Goal: Task Accomplishment & Management: Complete application form

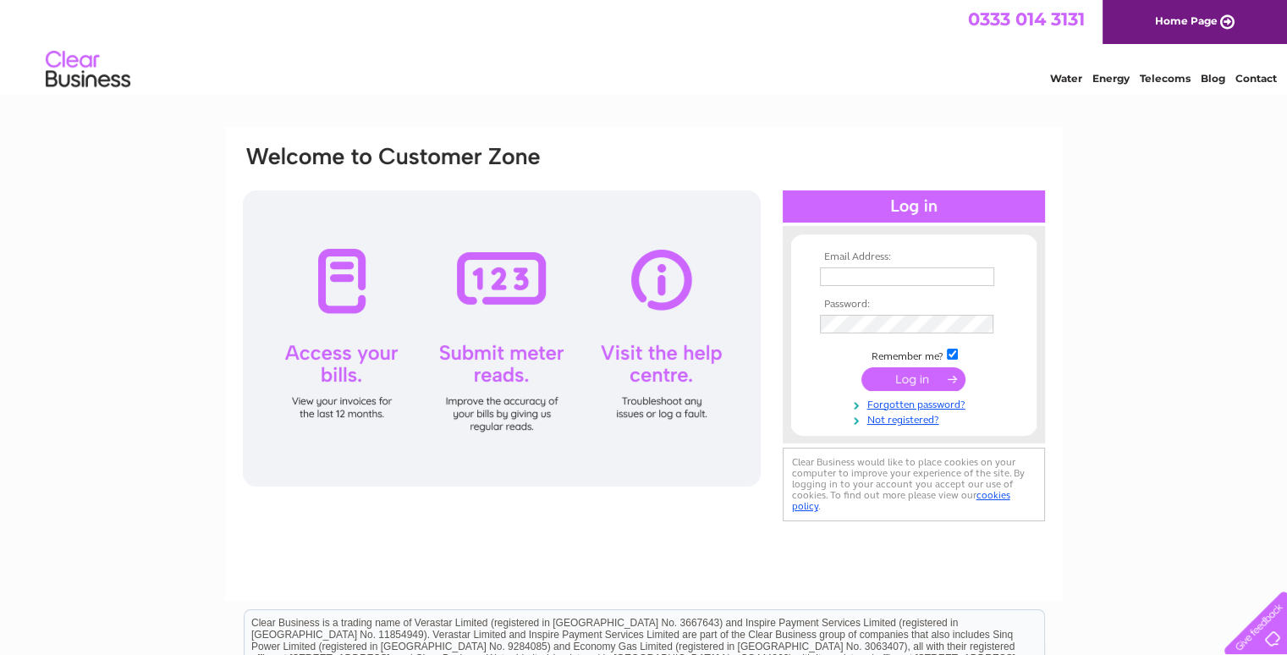
click at [332, 370] on div at bounding box center [502, 338] width 518 height 296
click at [333, 278] on div at bounding box center [502, 338] width 518 height 296
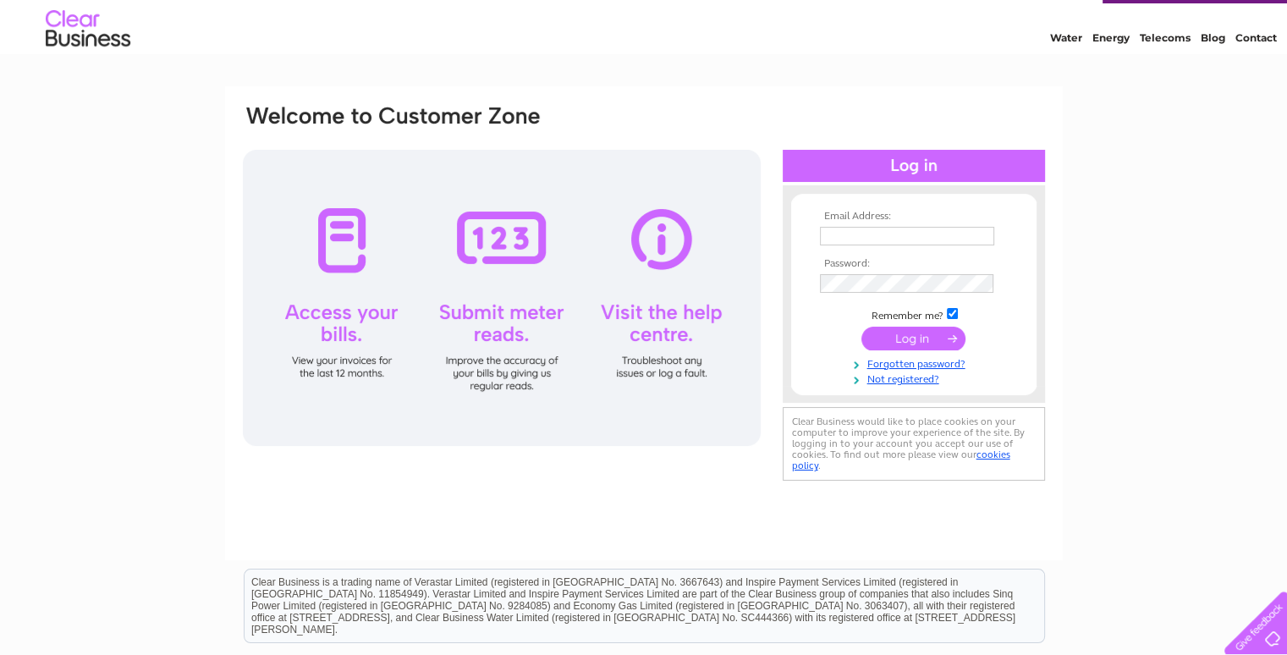
scroll to position [39, 0]
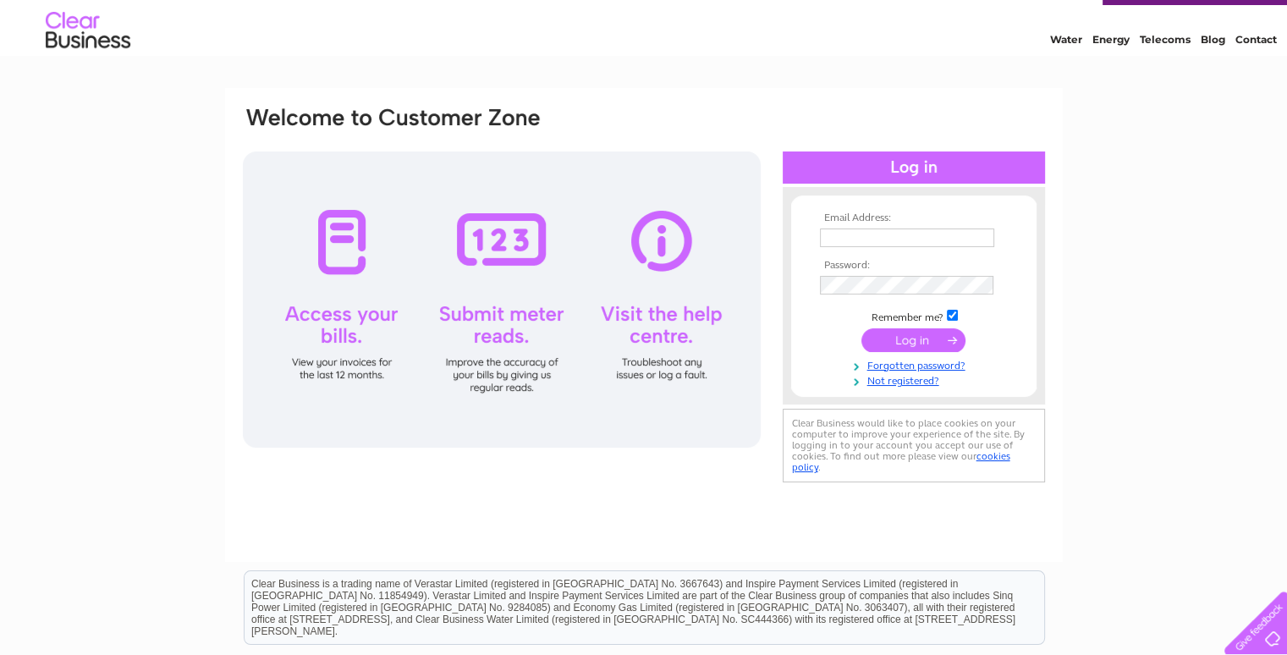
click at [905, 339] on input "submit" at bounding box center [913, 340] width 104 height 24
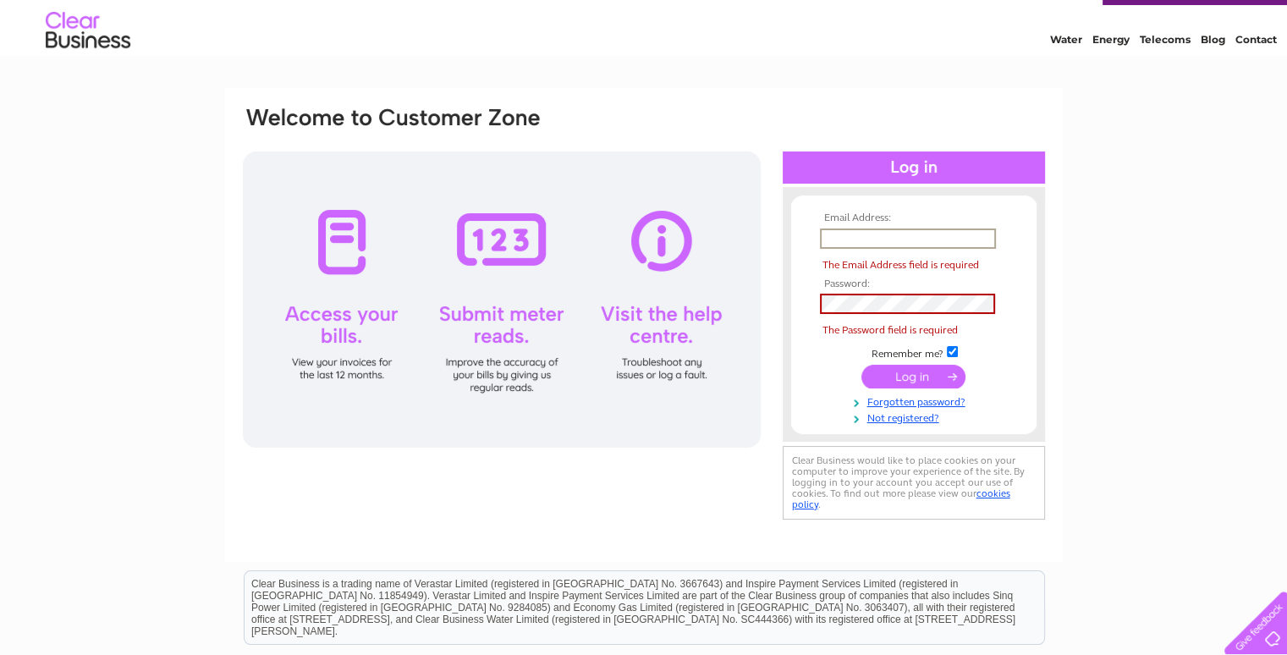
click at [872, 239] on input "text" at bounding box center [908, 238] width 176 height 20
type input "[EMAIL_ADDRESS][DOMAIN_NAME]"
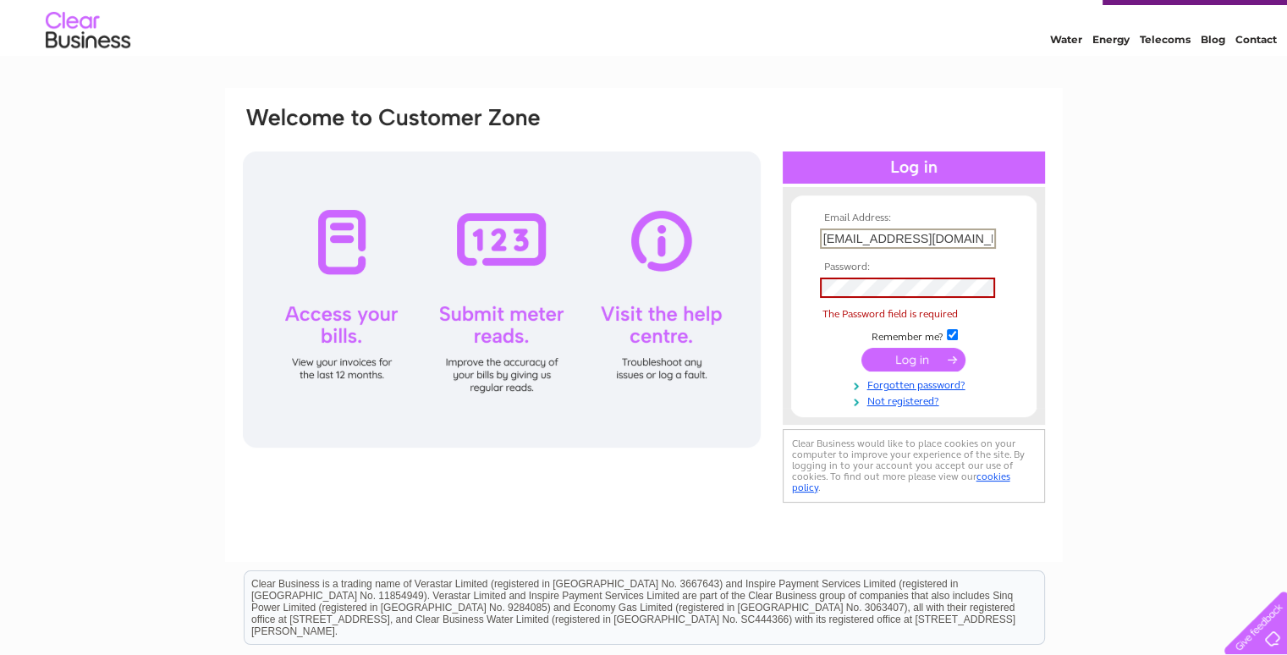
click at [912, 408] on div at bounding box center [914, 416] width 262 height 17
click at [927, 405] on link "Not registered?" at bounding box center [916, 398] width 192 height 16
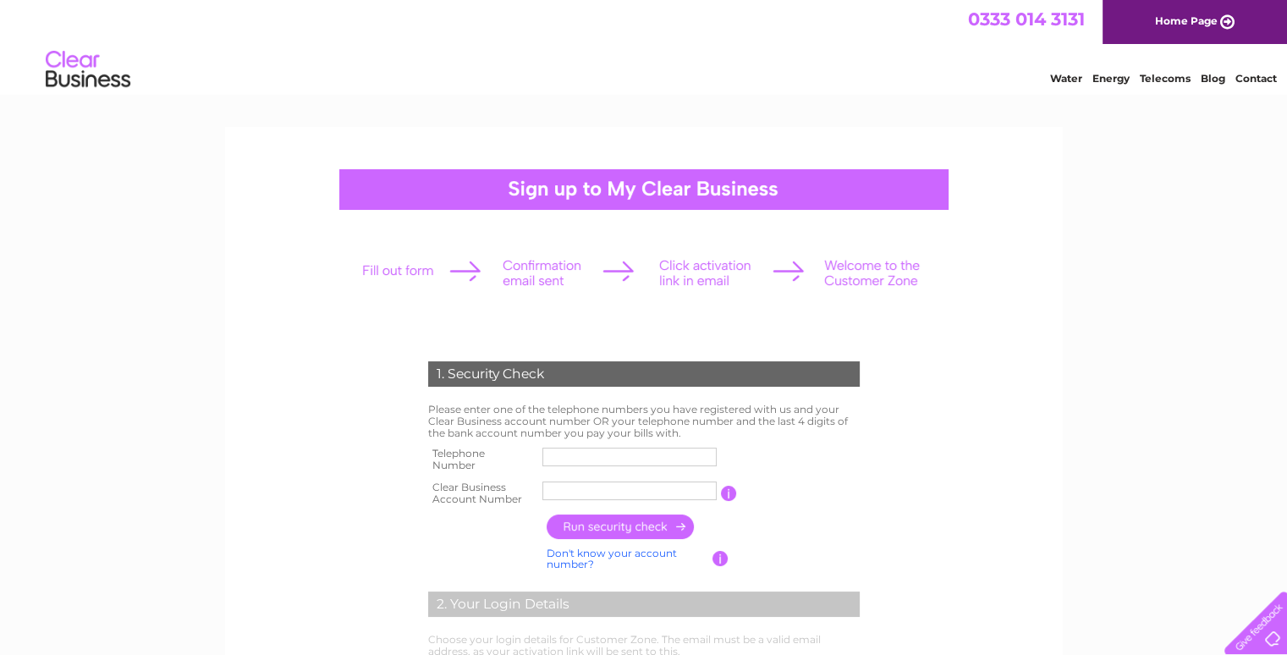
click at [569, 458] on input "text" at bounding box center [629, 457] width 174 height 19
type input "07850040497"
click at [650, 495] on input "text" at bounding box center [629, 491] width 174 height 19
type input "30322279"
click at [634, 527] on input "button" at bounding box center [621, 527] width 149 height 25
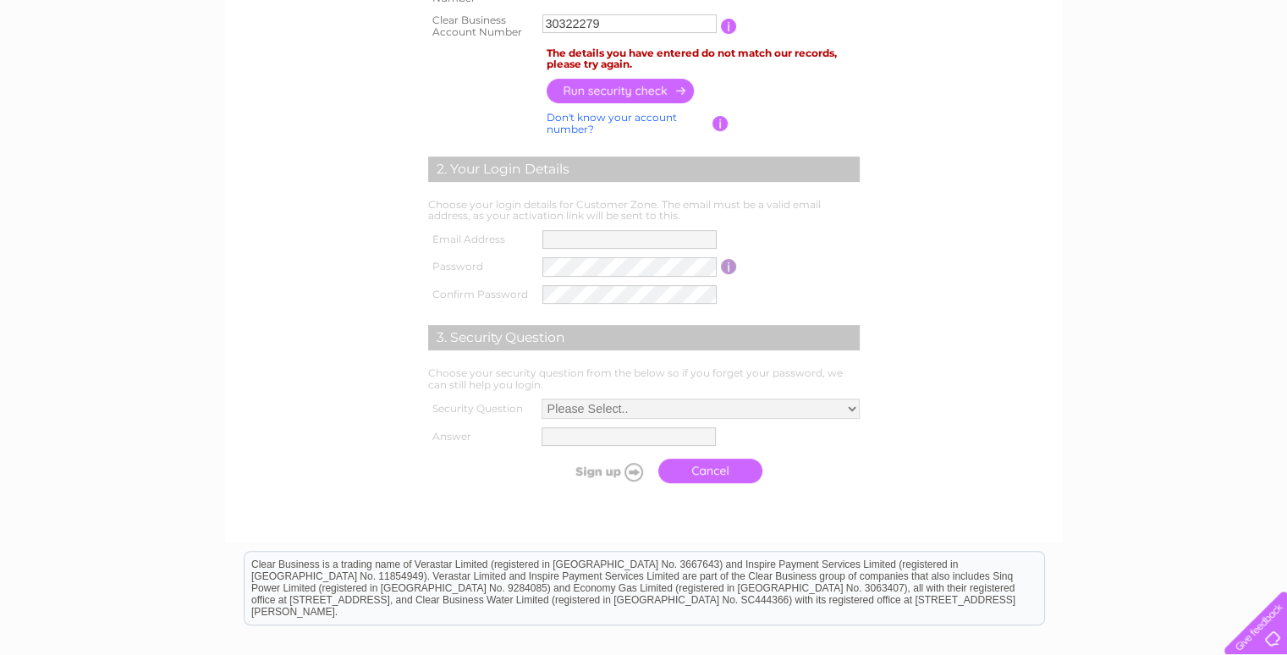
scroll to position [487, 0]
